Goal: Task Accomplishment & Management: Use online tool/utility

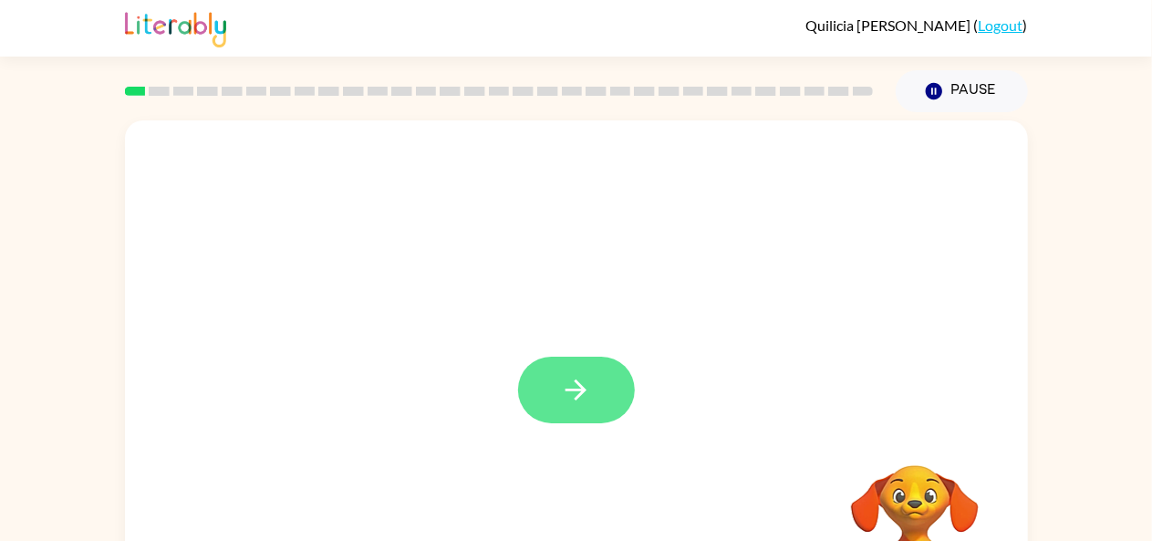
click at [598, 378] on button "button" at bounding box center [576, 390] width 117 height 67
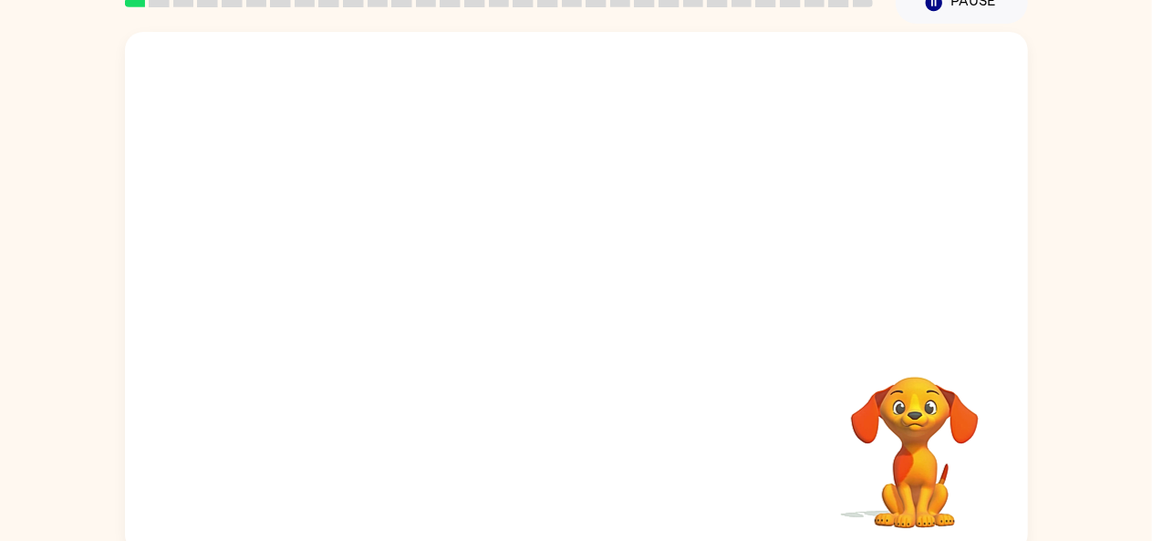
scroll to position [100, 0]
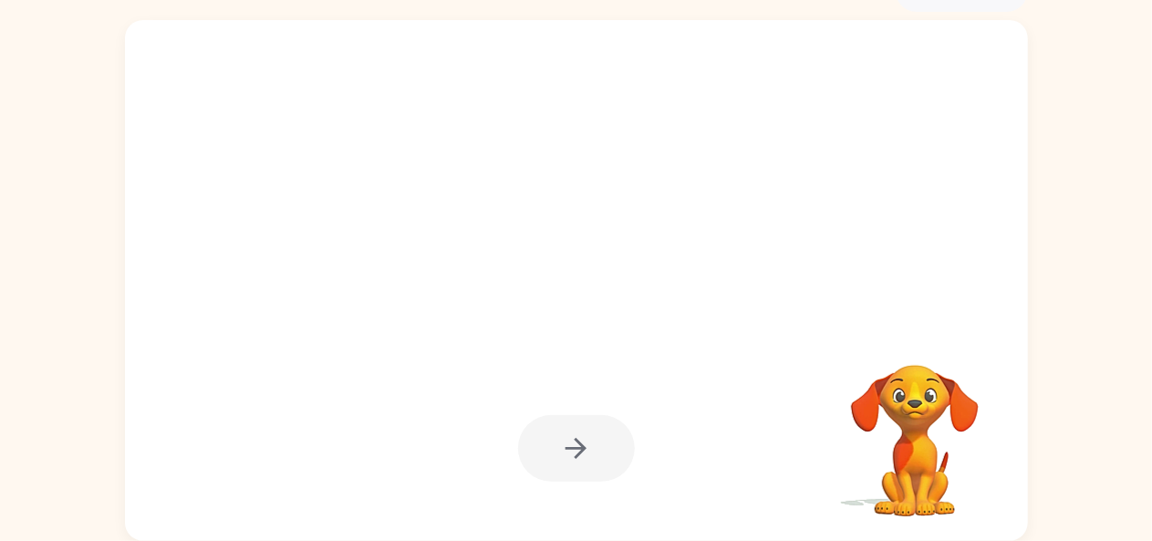
click at [614, 454] on div at bounding box center [576, 448] width 117 height 67
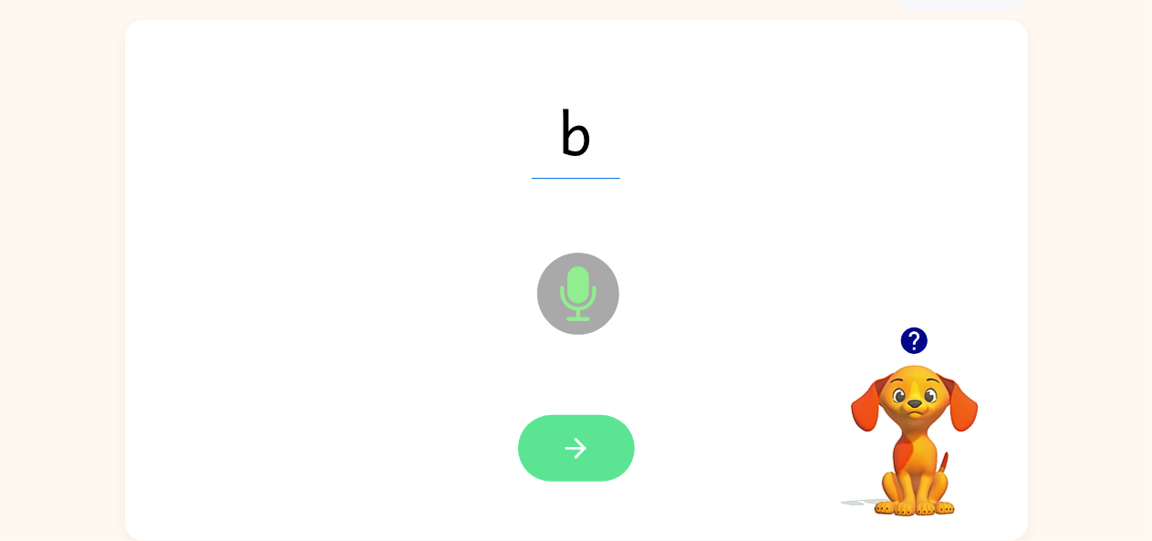
click at [592, 432] on button "button" at bounding box center [576, 448] width 117 height 67
click at [611, 452] on button "button" at bounding box center [576, 448] width 117 height 67
click at [597, 457] on button "button" at bounding box center [576, 448] width 117 height 67
click at [604, 438] on button "button" at bounding box center [576, 448] width 117 height 67
click at [575, 460] on icon "button" at bounding box center [576, 448] width 32 height 32
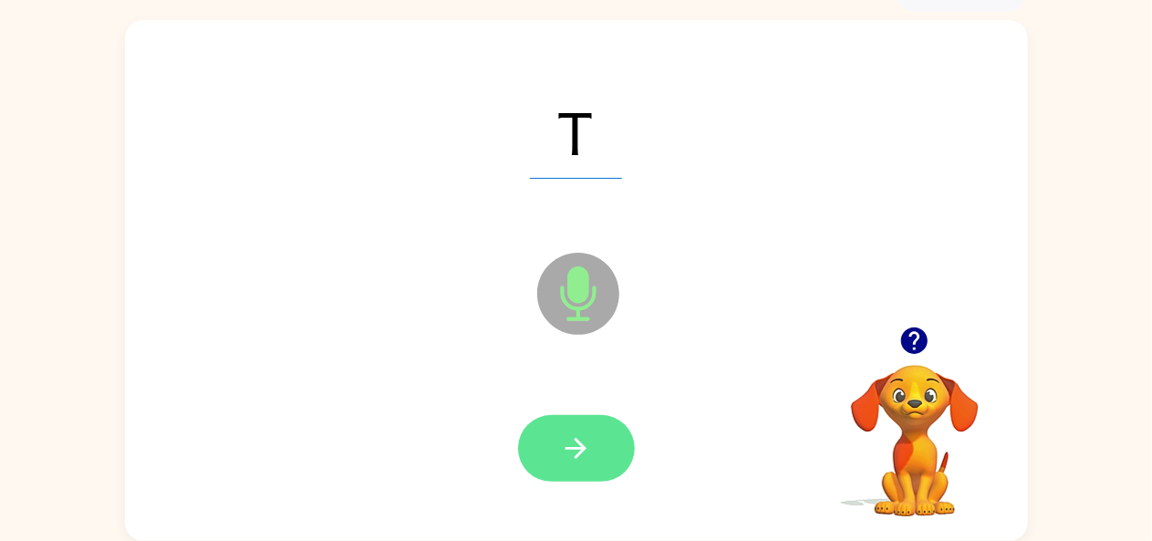
click at [593, 459] on button "button" at bounding box center [576, 448] width 117 height 67
click at [610, 456] on button "button" at bounding box center [576, 448] width 117 height 67
click at [585, 439] on icon "button" at bounding box center [576, 448] width 32 height 32
click at [593, 443] on button "button" at bounding box center [576, 448] width 117 height 67
click at [598, 457] on button "button" at bounding box center [576, 448] width 117 height 67
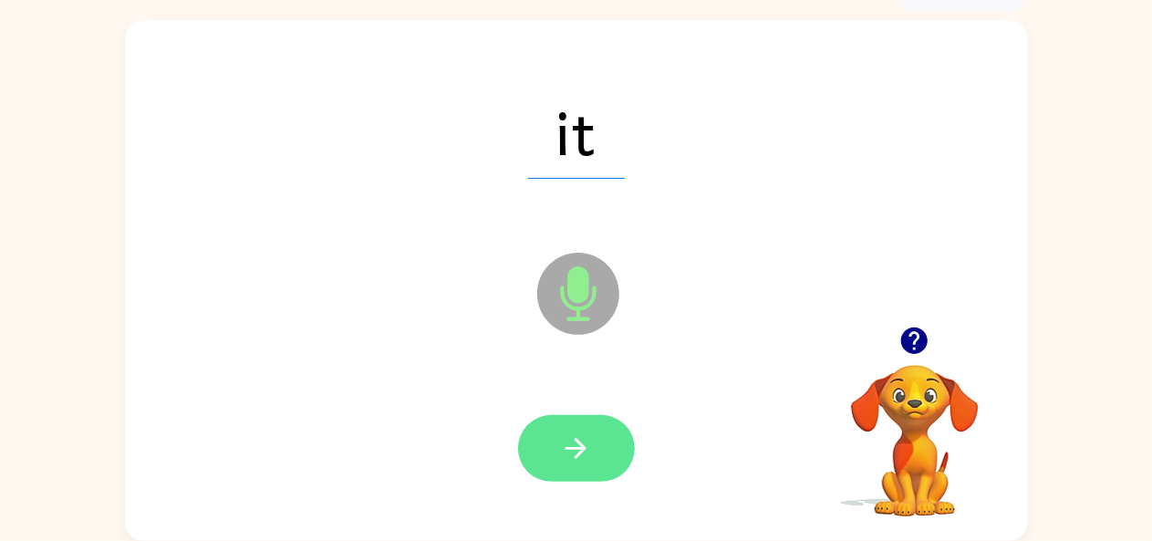
click at [609, 466] on button "button" at bounding box center [576, 448] width 117 height 67
click at [620, 461] on button "button" at bounding box center [576, 448] width 117 height 67
click at [591, 451] on icon "button" at bounding box center [576, 448] width 32 height 32
click at [594, 446] on button "button" at bounding box center [576, 448] width 117 height 67
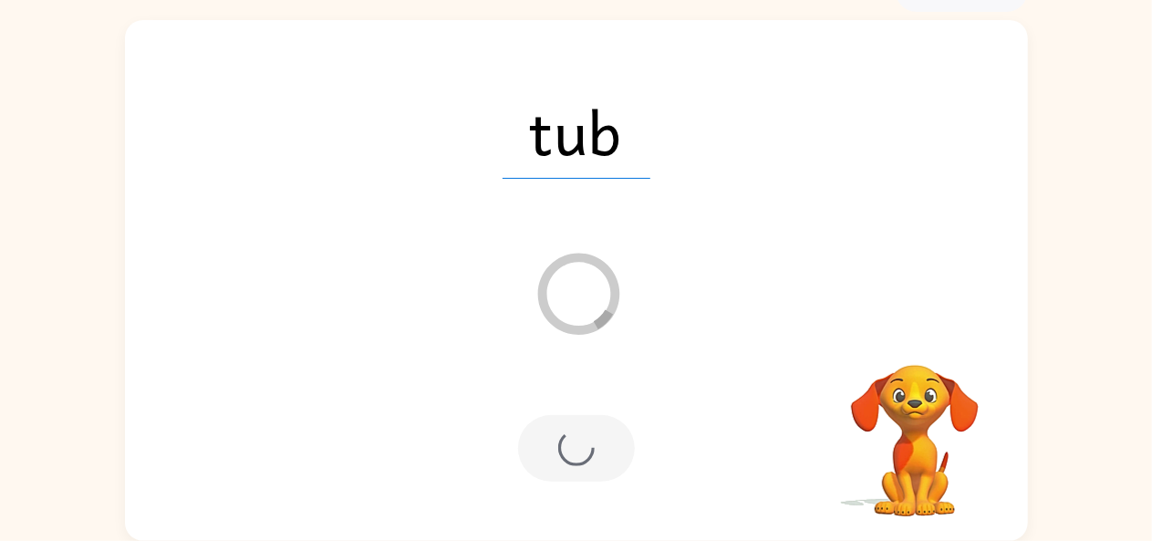
click at [624, 457] on div at bounding box center [576, 448] width 117 height 67
click at [622, 473] on div at bounding box center [576, 448] width 117 height 67
click at [611, 473] on div at bounding box center [576, 448] width 117 height 67
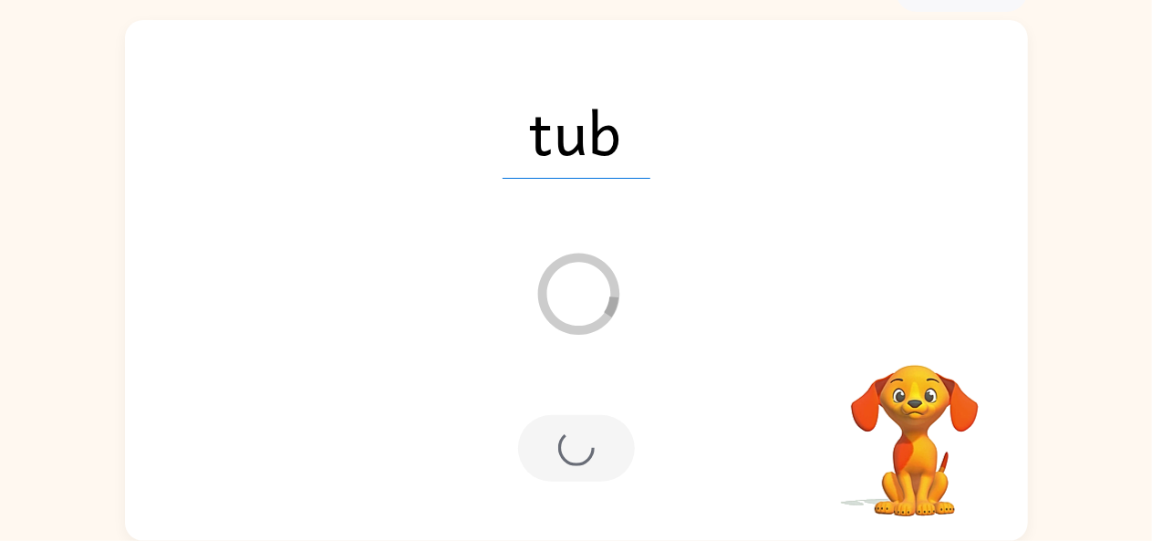
click at [607, 473] on div at bounding box center [576, 448] width 117 height 67
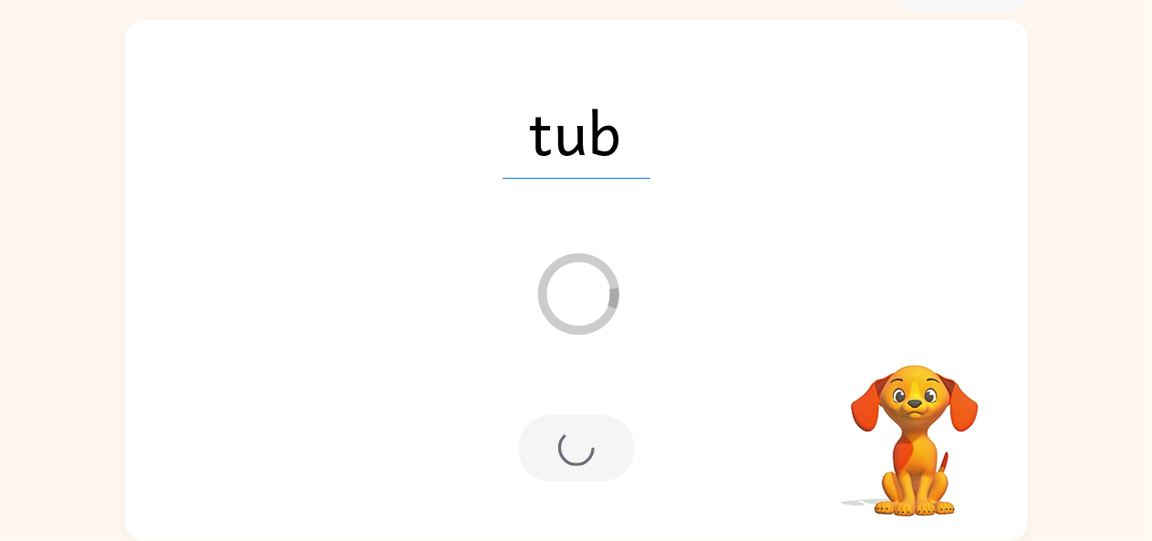
click at [607, 473] on div at bounding box center [576, 448] width 117 height 67
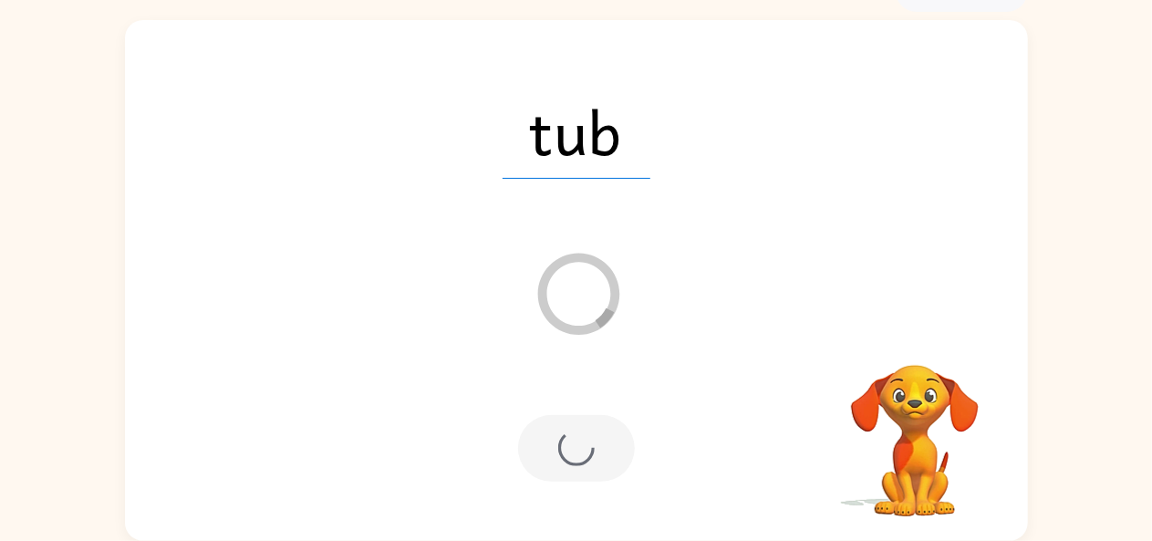
click at [596, 461] on div at bounding box center [576, 448] width 117 height 67
click at [597, 468] on div at bounding box center [576, 448] width 117 height 67
click at [591, 473] on div at bounding box center [576, 448] width 117 height 67
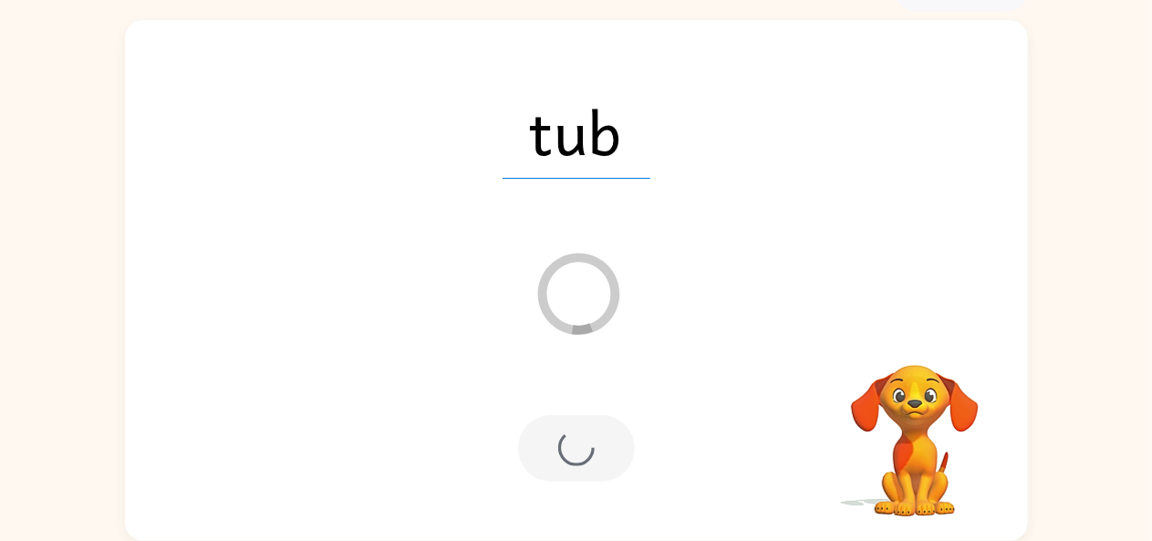
click at [591, 473] on div at bounding box center [576, 448] width 117 height 67
click at [606, 465] on div at bounding box center [576, 448] width 117 height 67
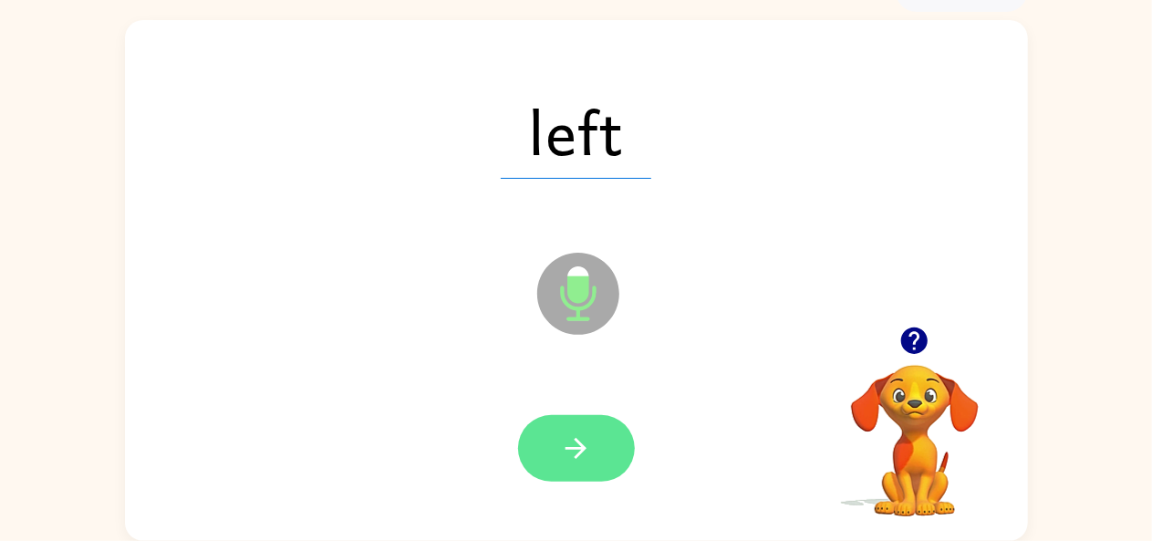
click at [581, 476] on button "button" at bounding box center [576, 448] width 117 height 67
click at [594, 421] on button "button" at bounding box center [576, 448] width 117 height 67
click at [583, 438] on icon "button" at bounding box center [576, 448] width 32 height 32
click at [607, 444] on button "button" at bounding box center [576, 448] width 117 height 67
click at [592, 443] on button "button" at bounding box center [576, 448] width 117 height 67
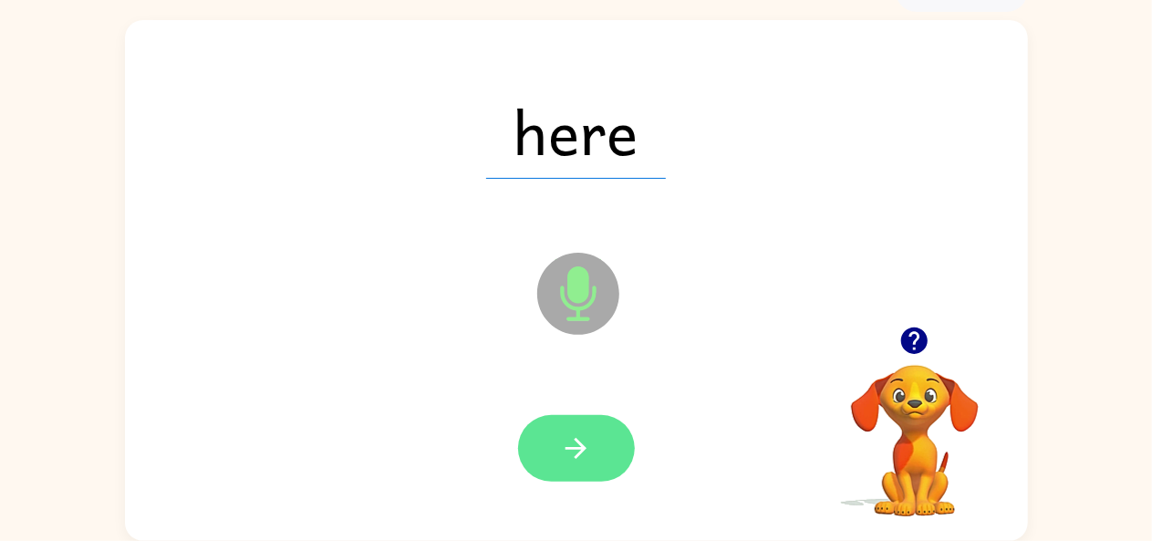
click at [596, 432] on button "button" at bounding box center [576, 448] width 117 height 67
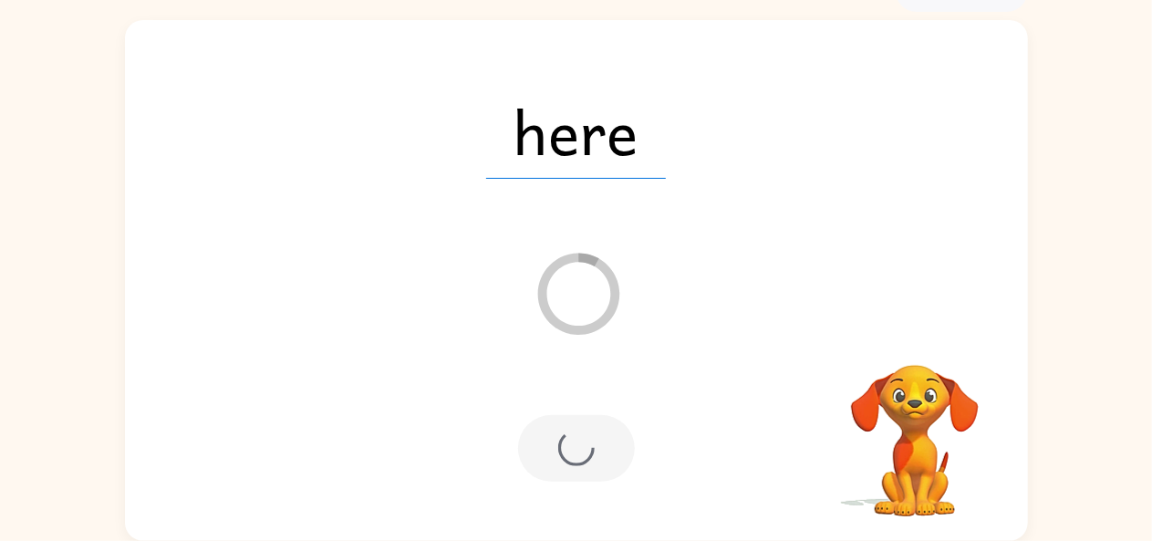
click at [709, 293] on div "here Loader Your response is being sent to our graders" at bounding box center [576, 280] width 903 height 521
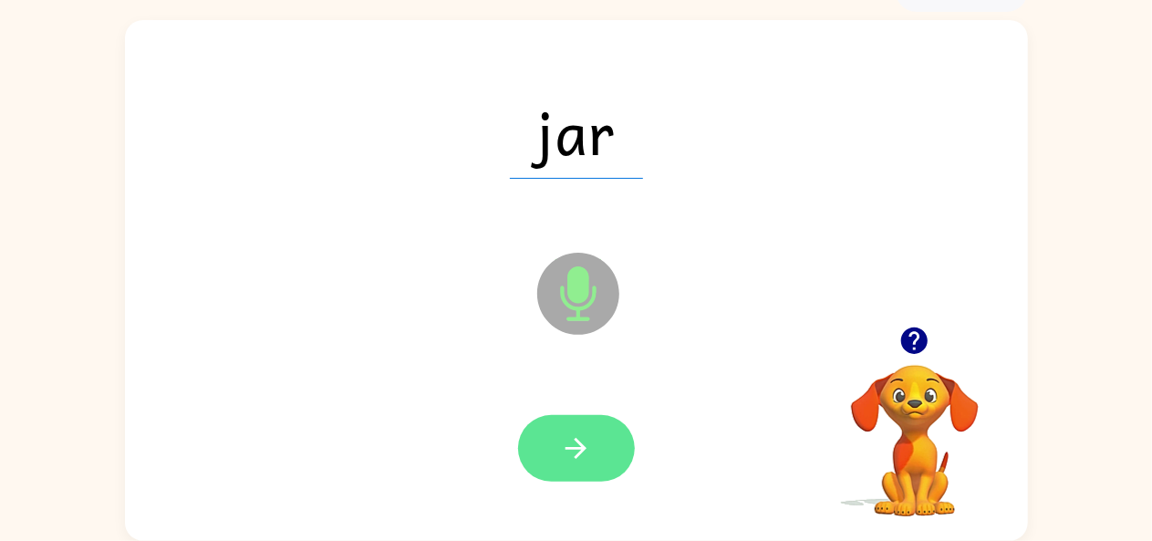
click at [594, 445] on button "button" at bounding box center [576, 448] width 117 height 67
click at [584, 436] on icon "button" at bounding box center [576, 448] width 32 height 32
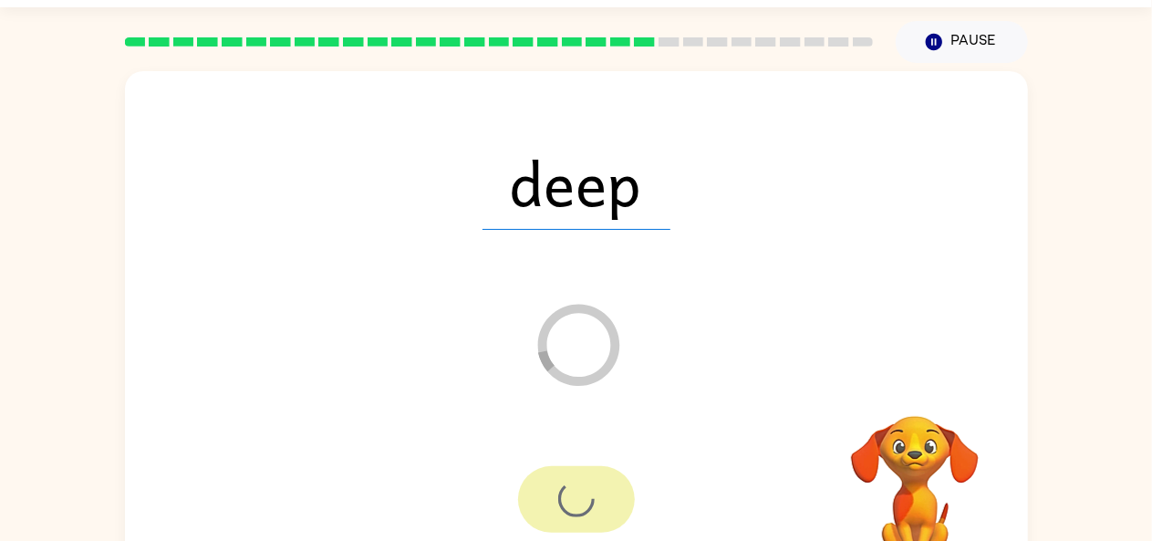
scroll to position [14, 0]
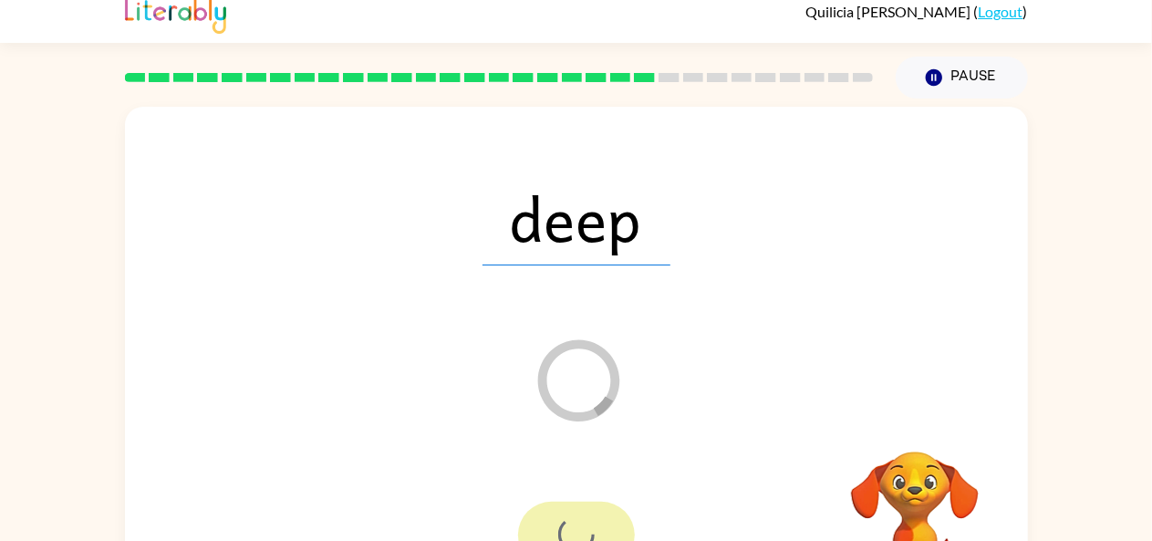
click at [720, 306] on div "Loader Your response is being sent to our graders" at bounding box center [532, 335] width 779 height 66
click at [719, 299] on div "deep Loader Your response is being sent to our graders" at bounding box center [576, 367] width 903 height 521
click at [720, 292] on div "deep Loader Your response is being sent to our graders" at bounding box center [576, 367] width 903 height 521
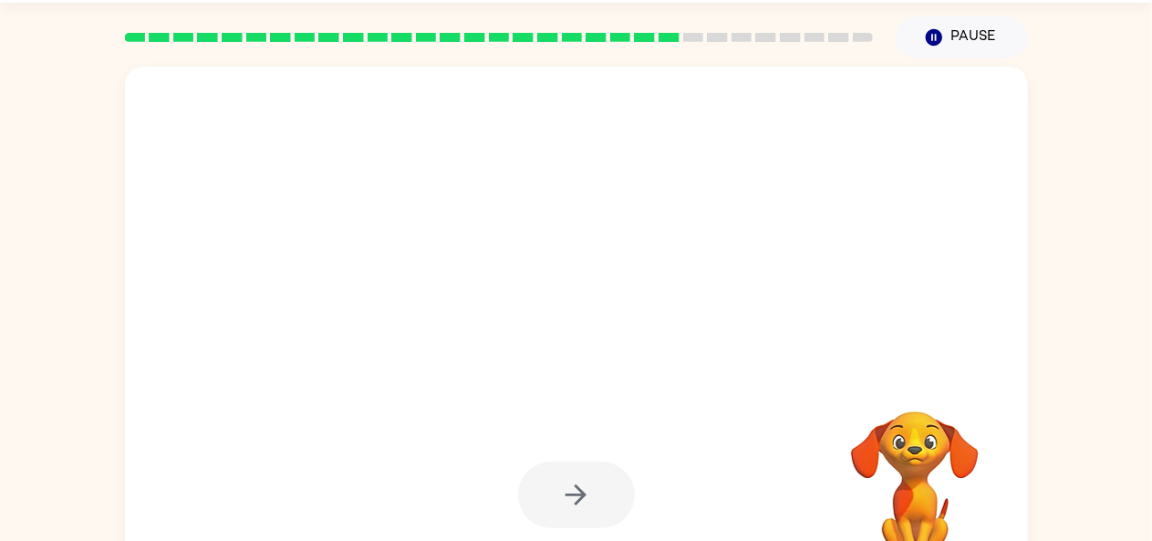
scroll to position [55, 0]
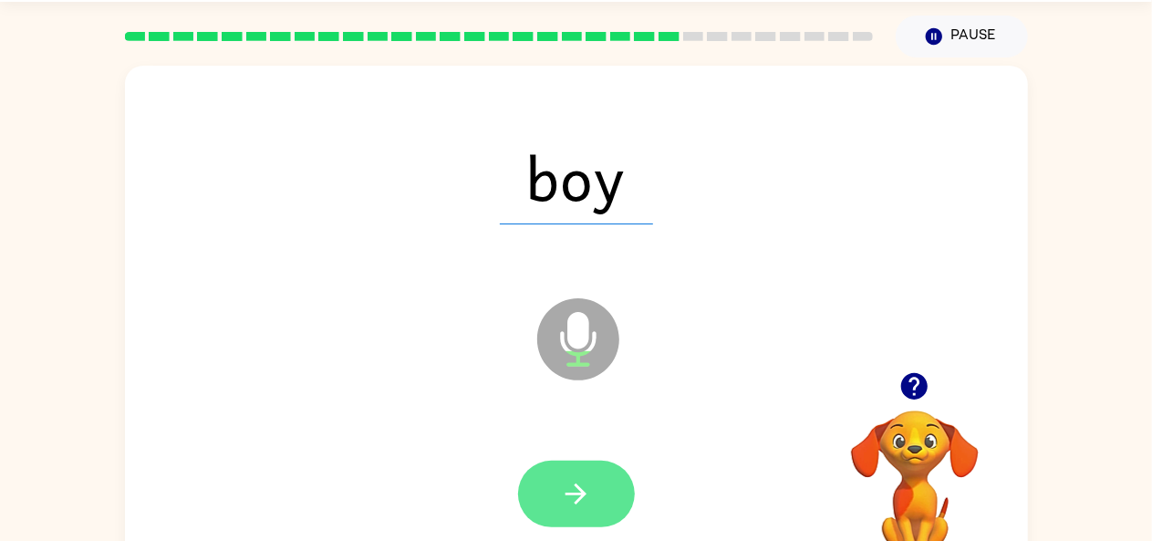
click at [579, 491] on icon "button" at bounding box center [576, 494] width 32 height 32
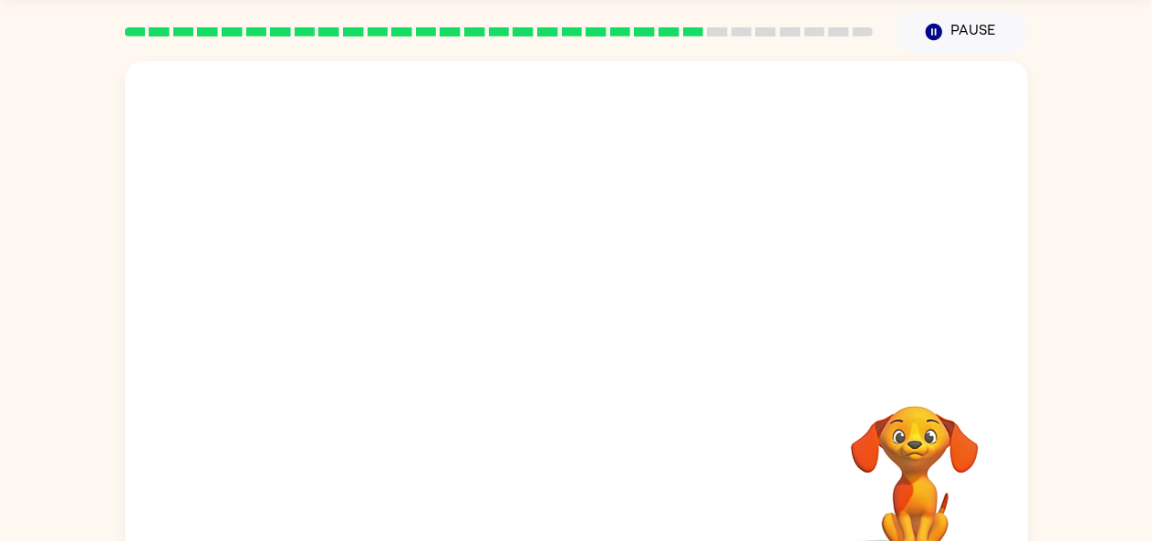
scroll to position [100, 0]
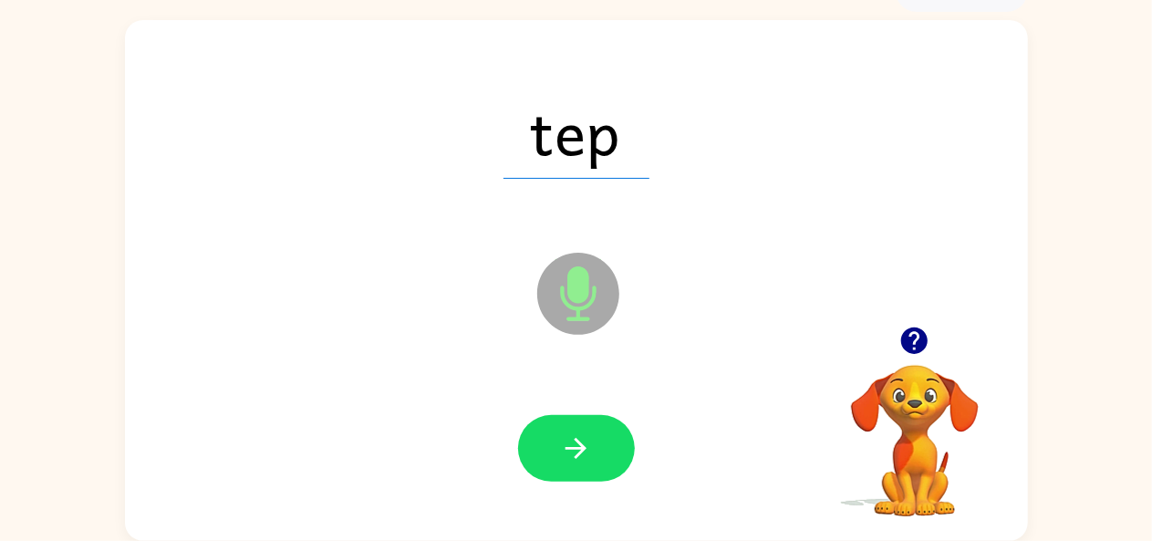
click at [927, 357] on button "button" at bounding box center [914, 340] width 47 height 47
click at [598, 440] on button "button" at bounding box center [576, 448] width 117 height 67
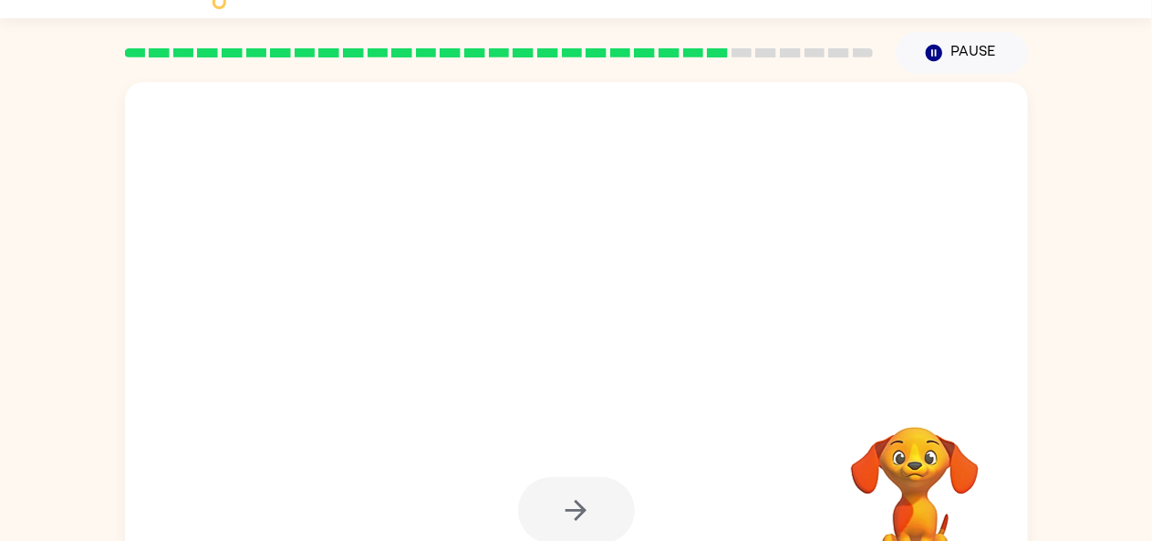
scroll to position [36, 0]
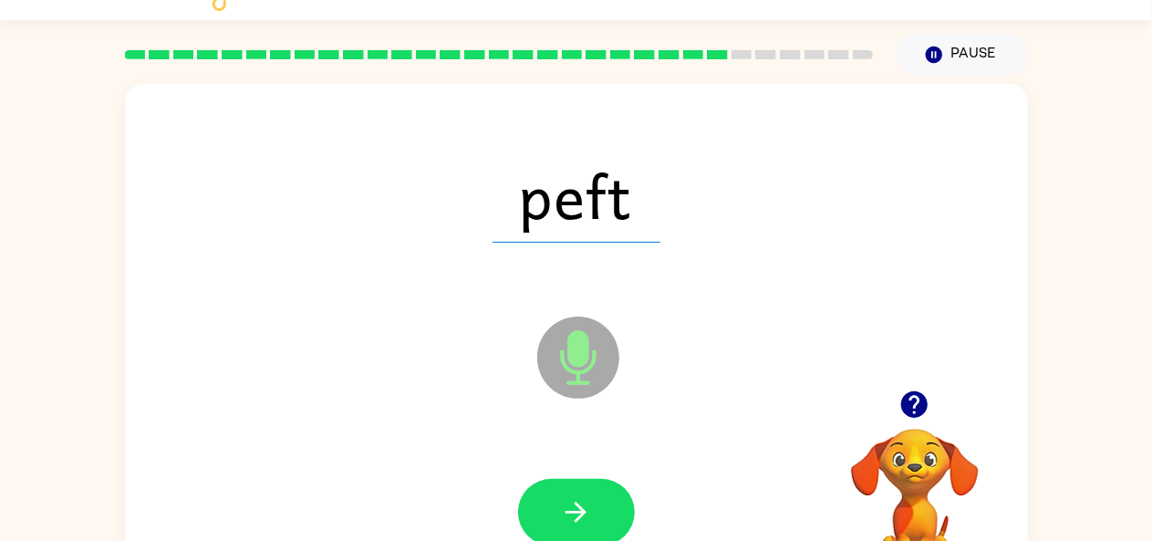
click at [903, 409] on icon "button" at bounding box center [914, 404] width 26 height 26
click at [596, 522] on button "button" at bounding box center [576, 512] width 117 height 67
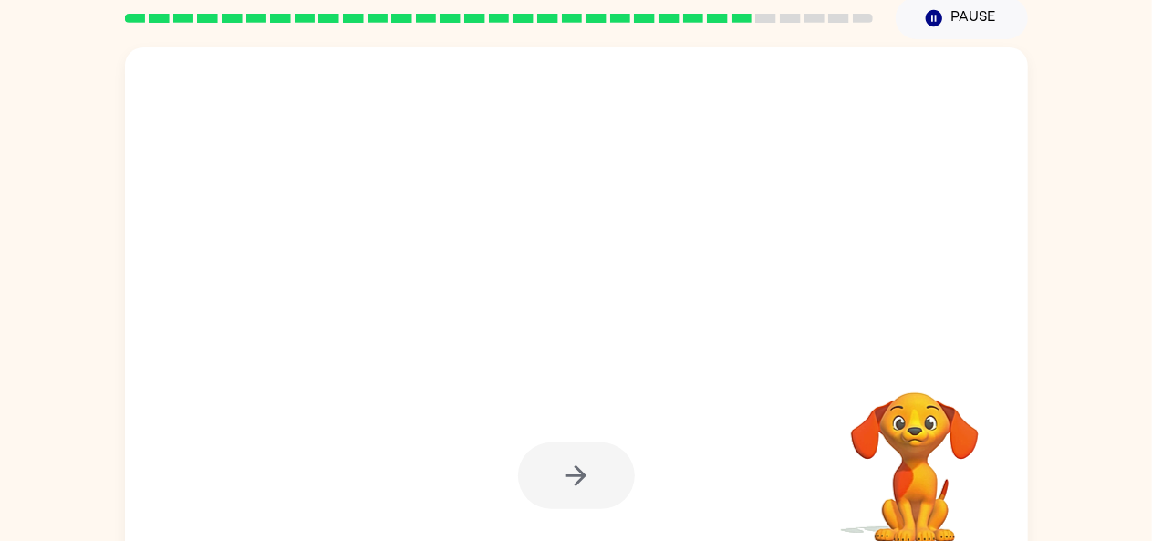
scroll to position [100, 0]
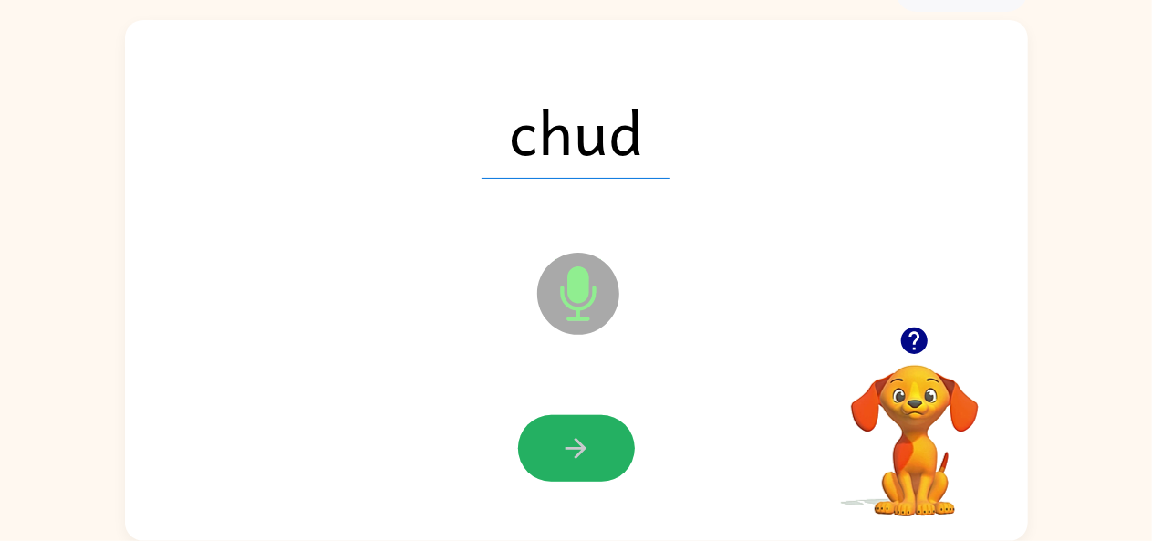
click at [618, 444] on button "button" at bounding box center [576, 448] width 117 height 67
click at [578, 438] on icon "button" at bounding box center [576, 448] width 32 height 32
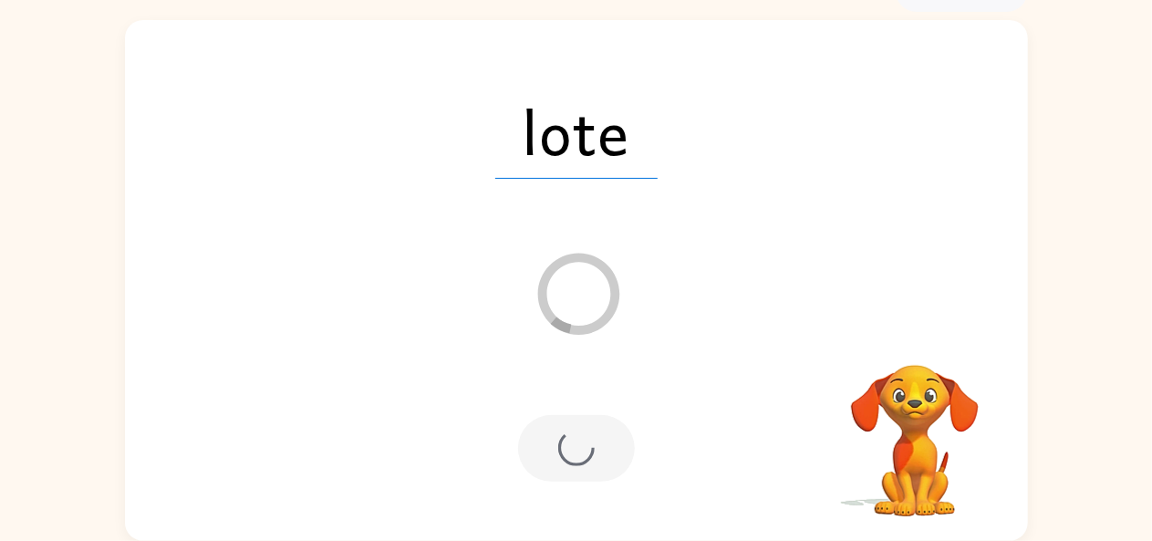
click at [578, 438] on div at bounding box center [576, 448] width 117 height 67
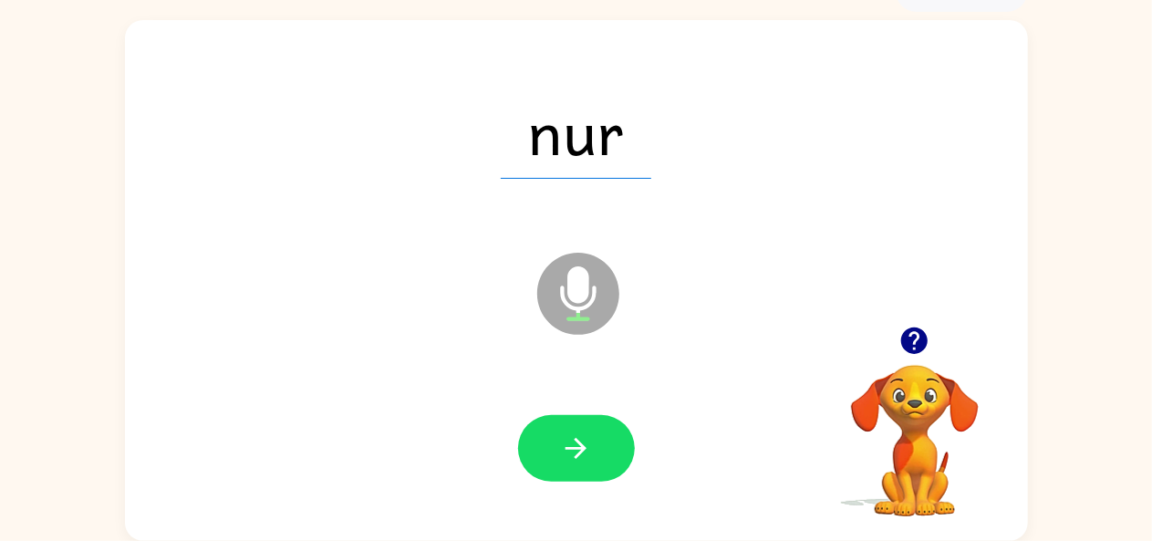
click at [910, 354] on icon "button" at bounding box center [914, 341] width 32 height 32
click at [578, 455] on icon "button" at bounding box center [575, 448] width 21 height 21
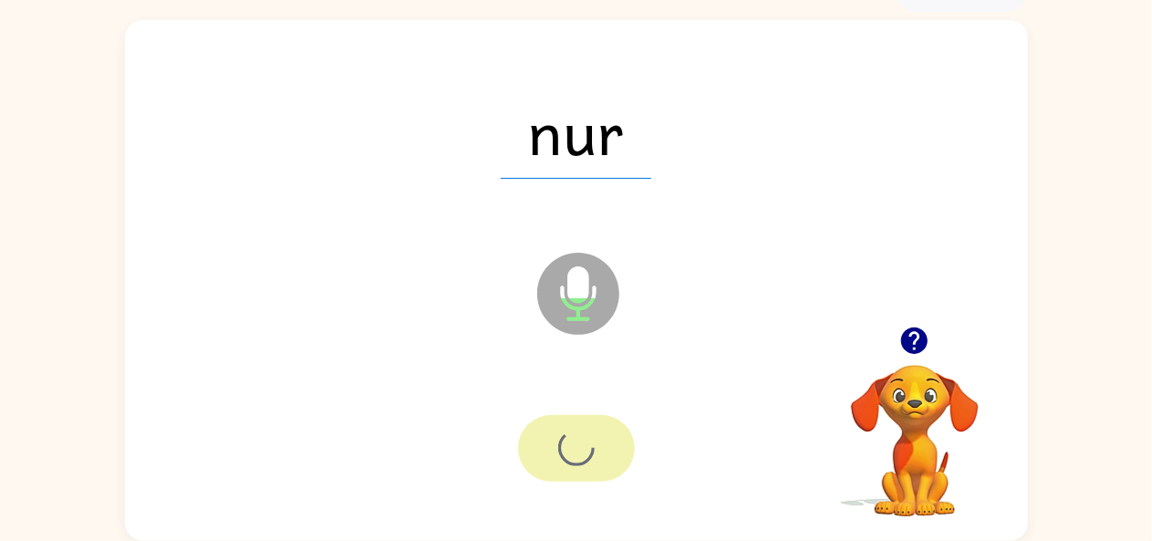
click at [578, 455] on div at bounding box center [576, 448] width 117 height 67
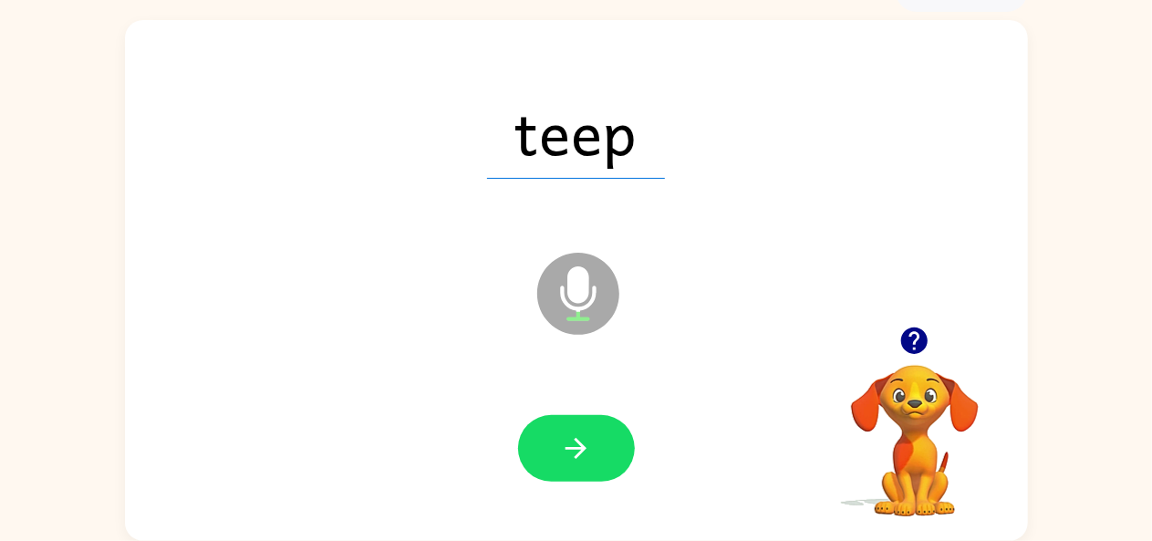
click at [912, 322] on button "button" at bounding box center [914, 340] width 47 height 47
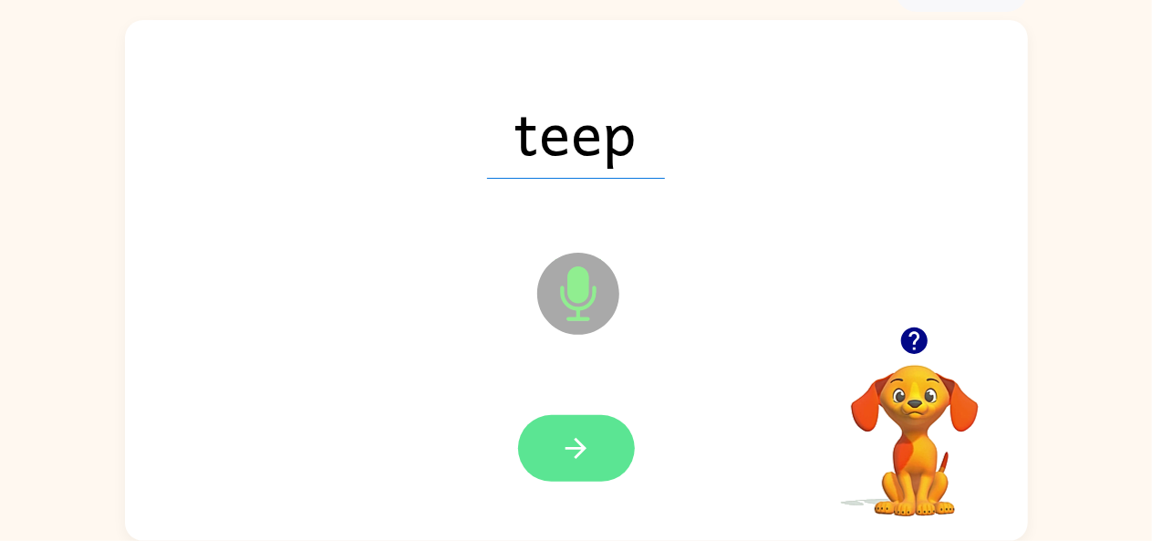
click at [607, 469] on button "button" at bounding box center [576, 448] width 117 height 67
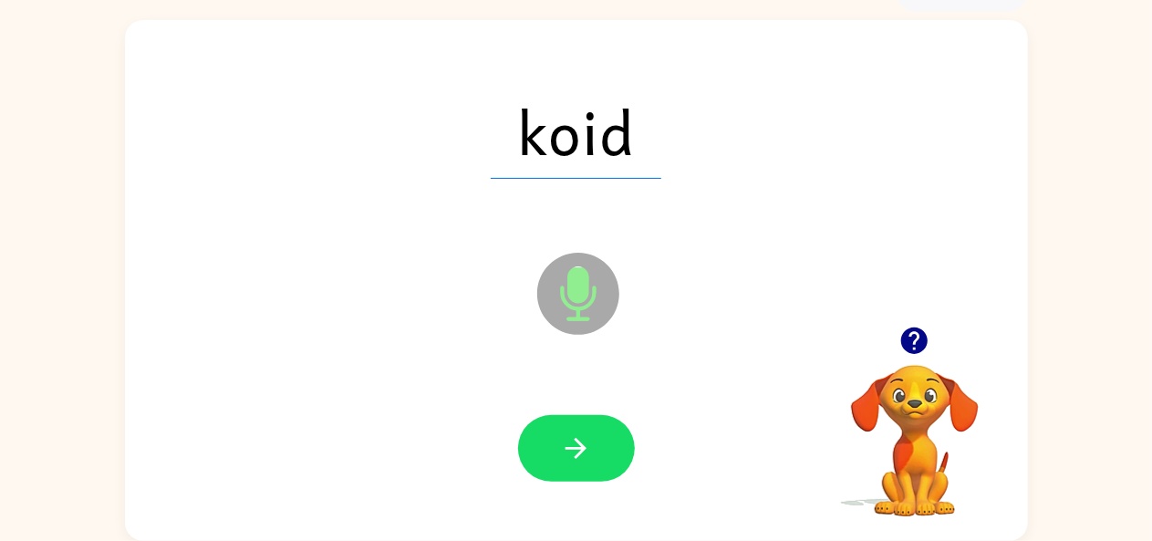
click at [572, 451] on icon "button" at bounding box center [576, 448] width 32 height 32
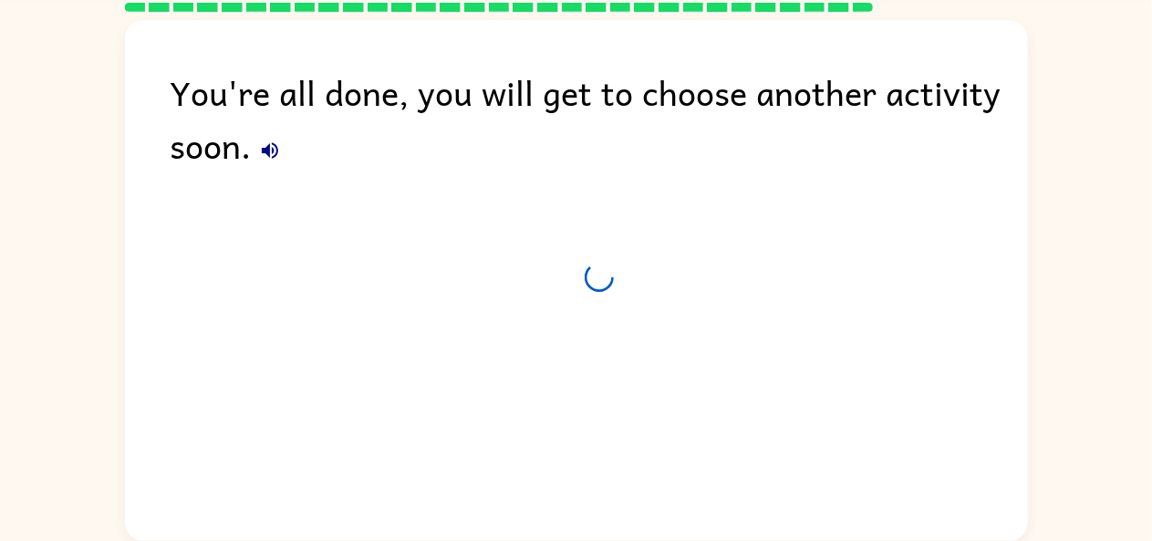
scroll to position [67, 0]
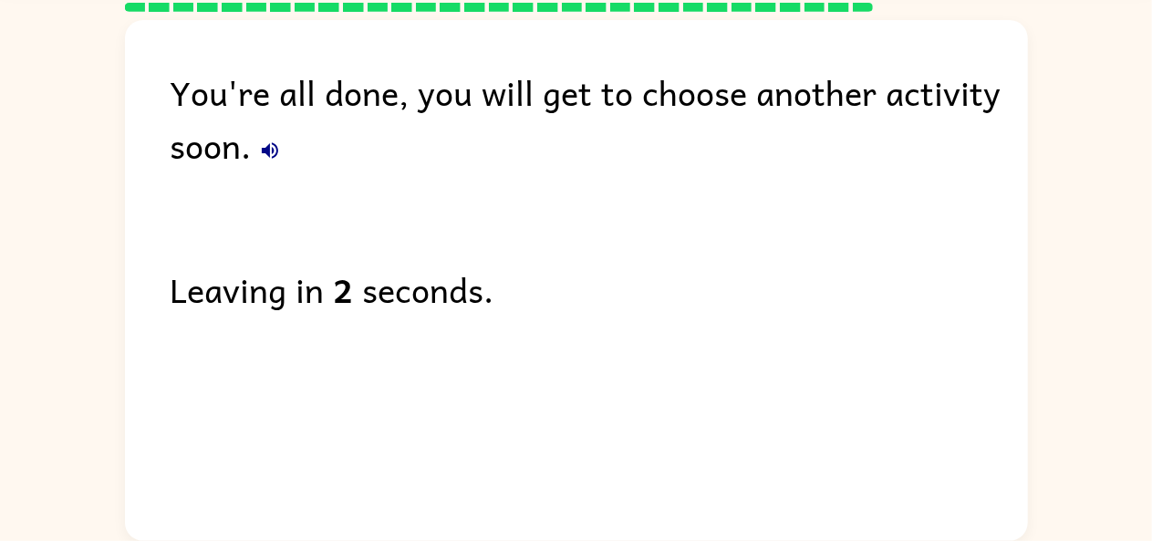
click at [285, 156] on button "button" at bounding box center [270, 150] width 36 height 36
